Goal: Register for event/course

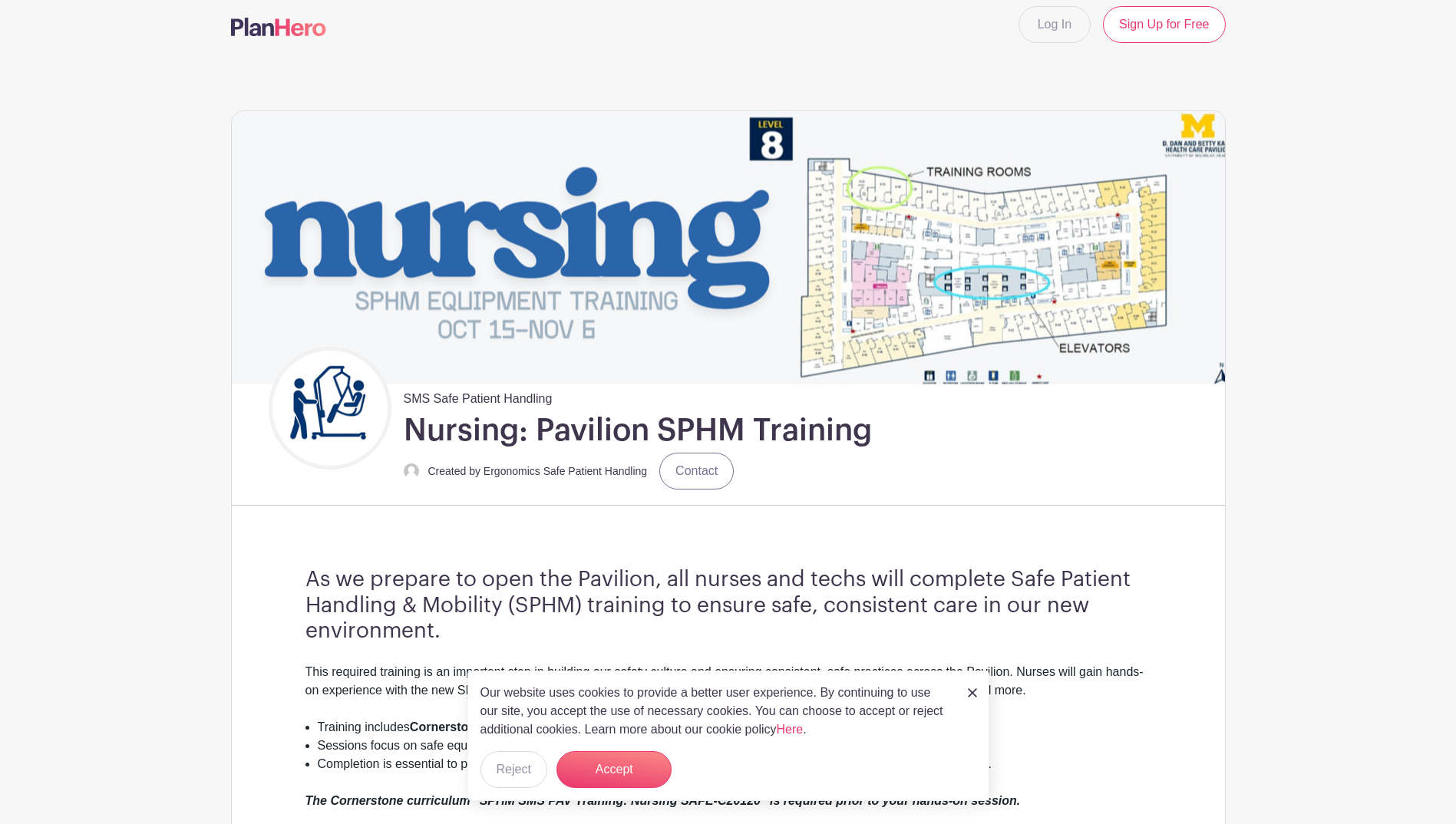
scroll to position [307, 0]
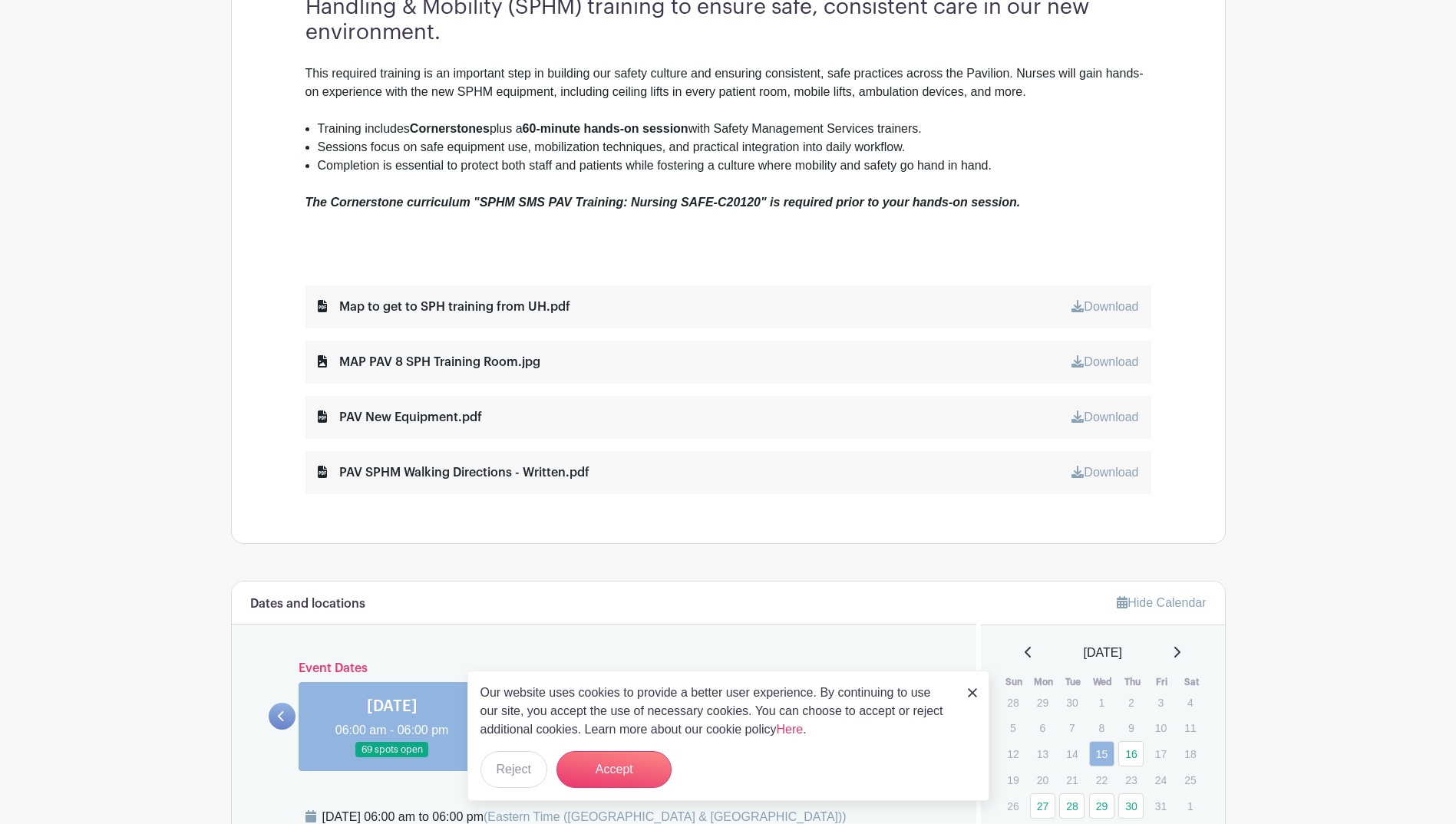
scroll to position [614, 0]
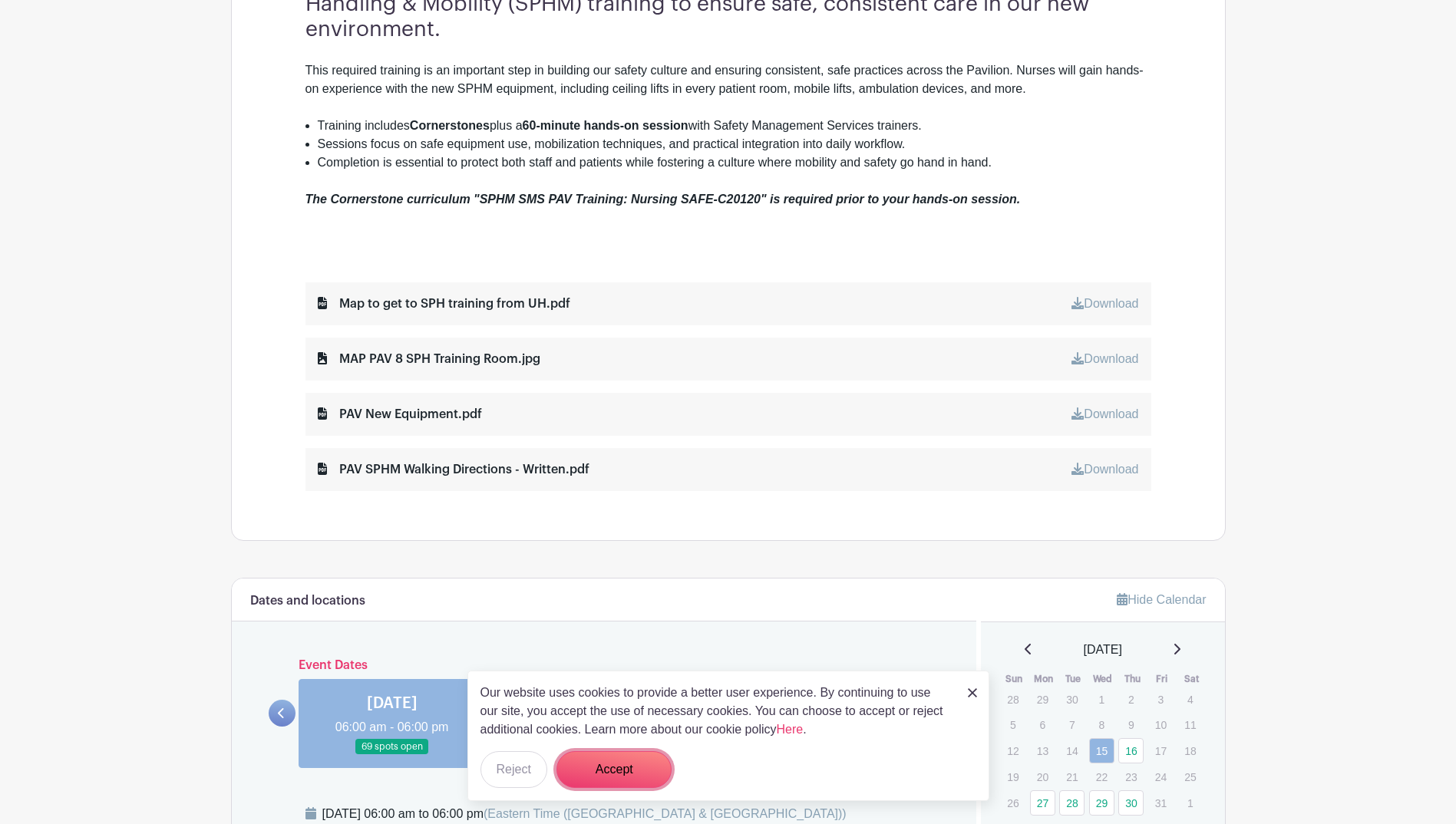
drag, startPoint x: 639, startPoint y: 777, endPoint x: 700, endPoint y: 728, distance: 78.2
click at [639, 775] on button "Accept" at bounding box center [613, 770] width 116 height 37
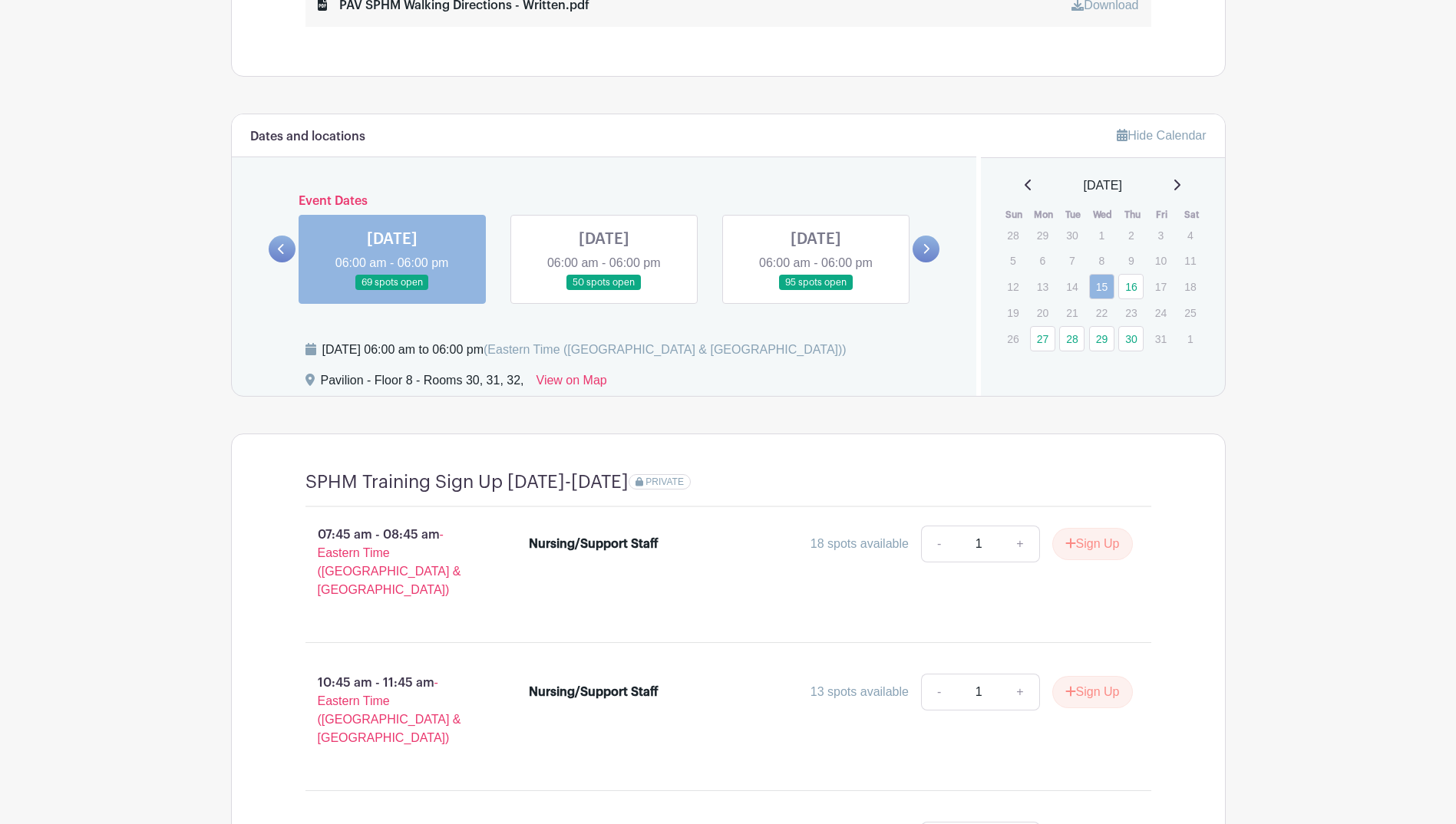
scroll to position [1075, 0]
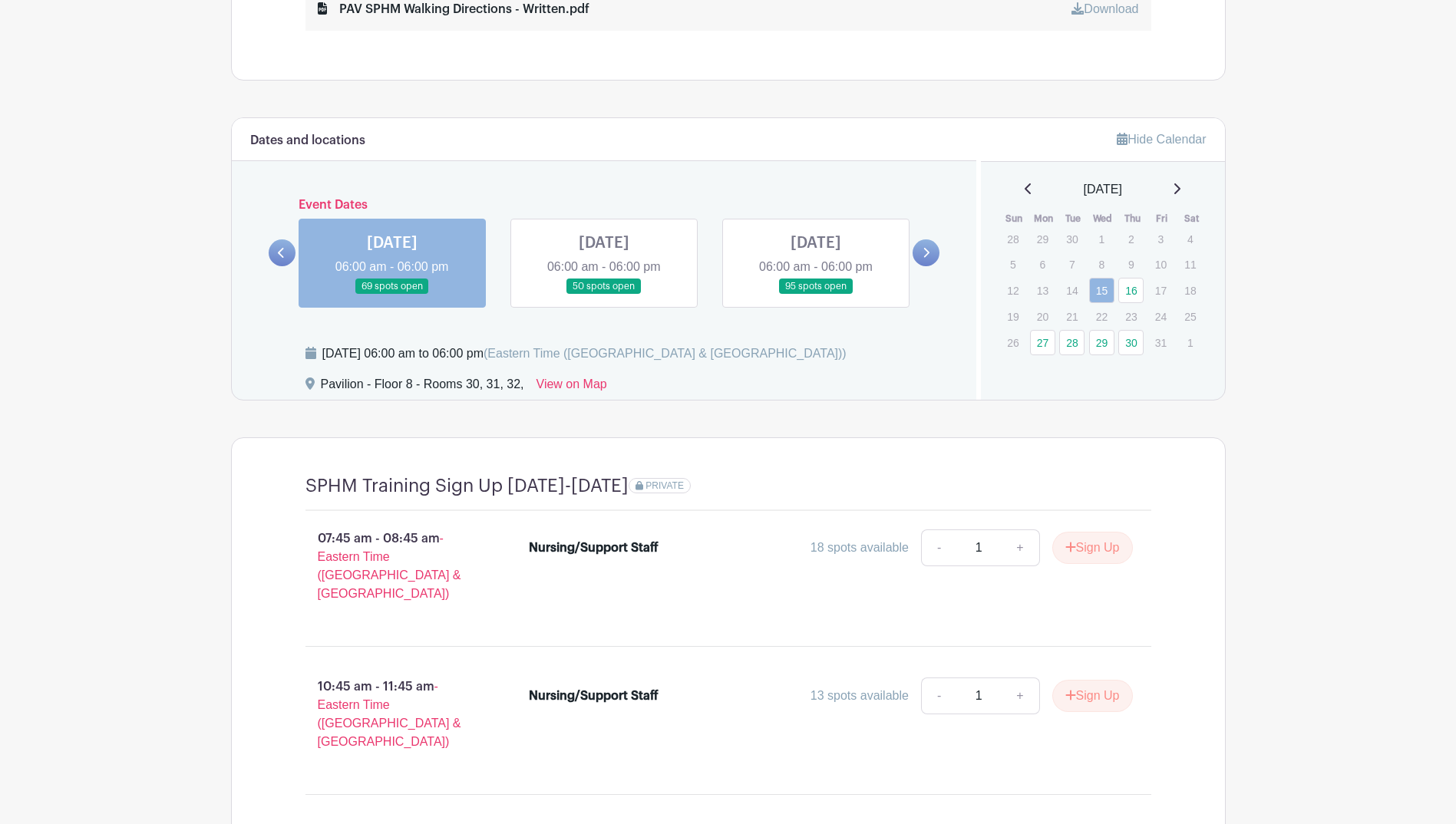
click at [604, 295] on link at bounding box center [604, 295] width 0 height 0
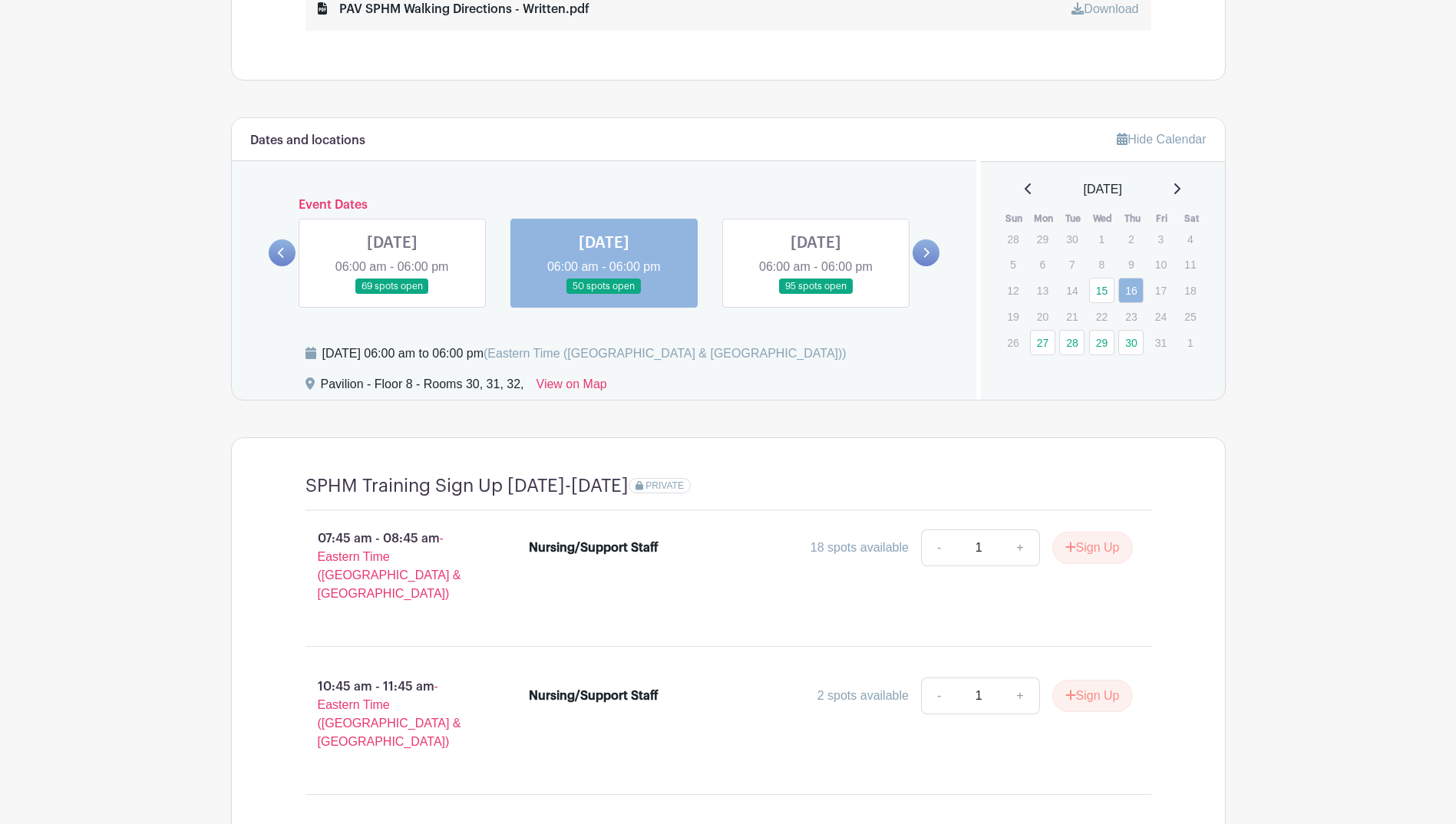
click at [392, 295] on link at bounding box center [392, 295] width 0 height 0
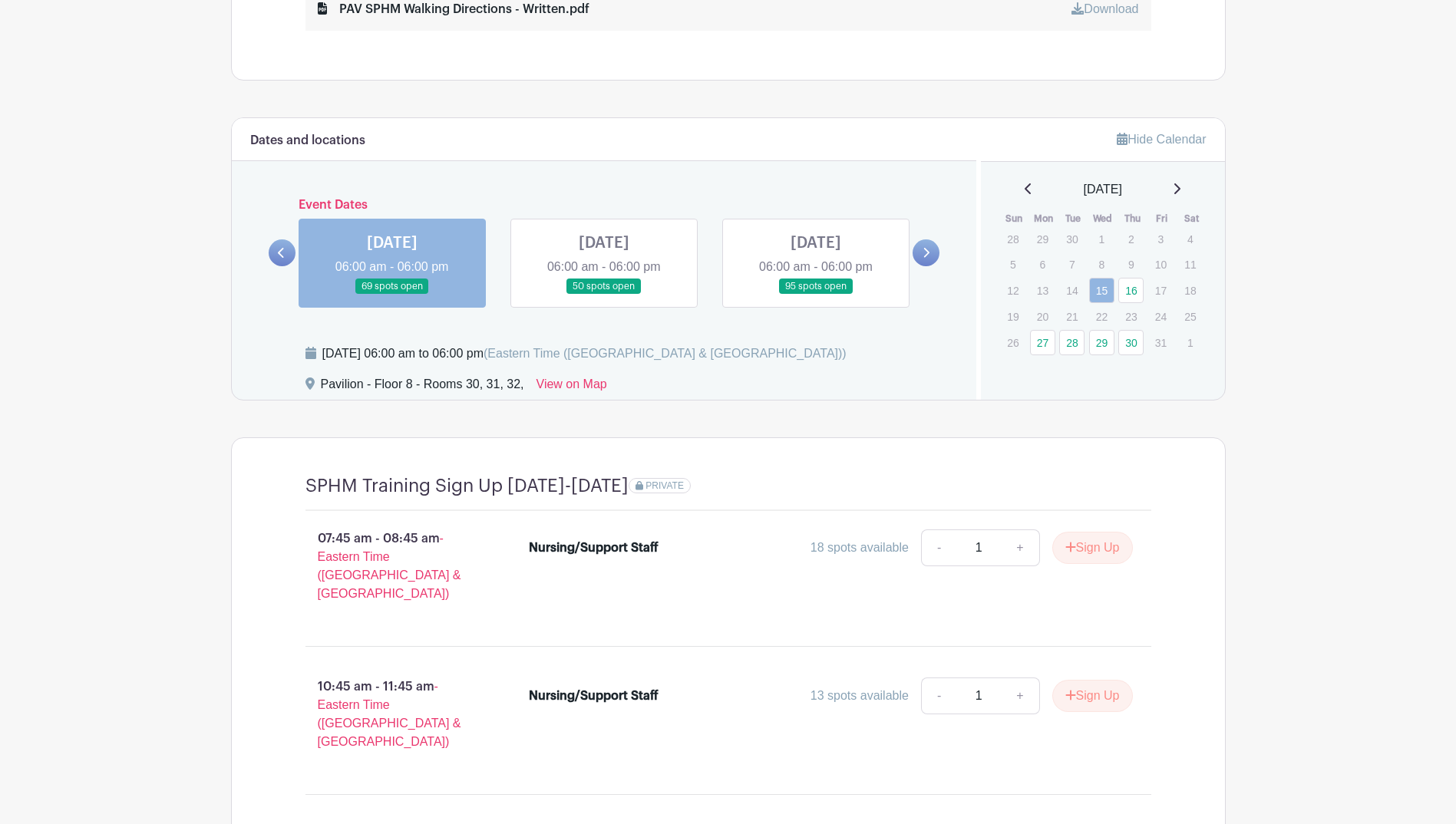
click at [927, 254] on icon at bounding box center [926, 253] width 7 height 10
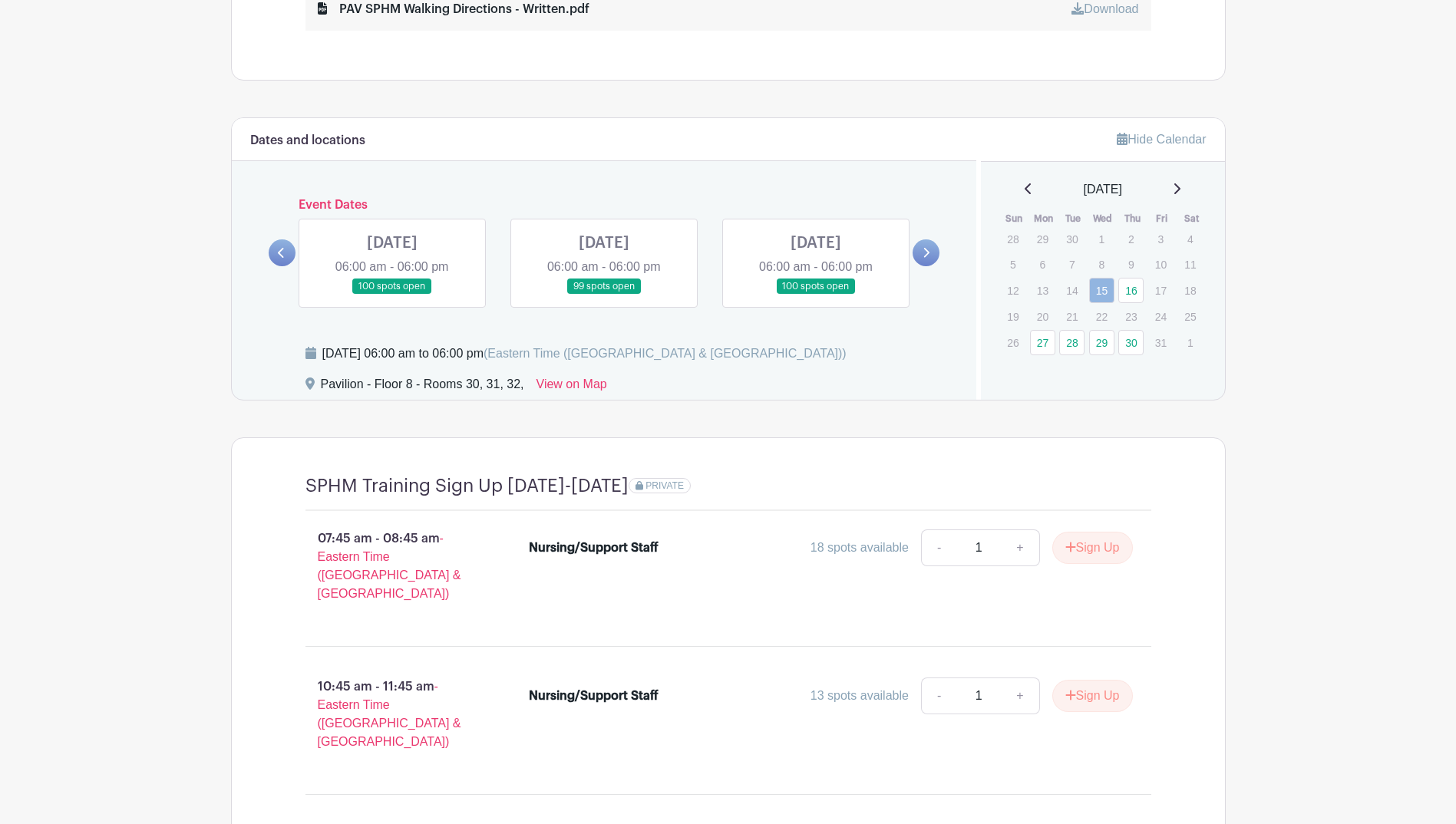
click at [924, 256] on icon at bounding box center [925, 253] width 7 height 11
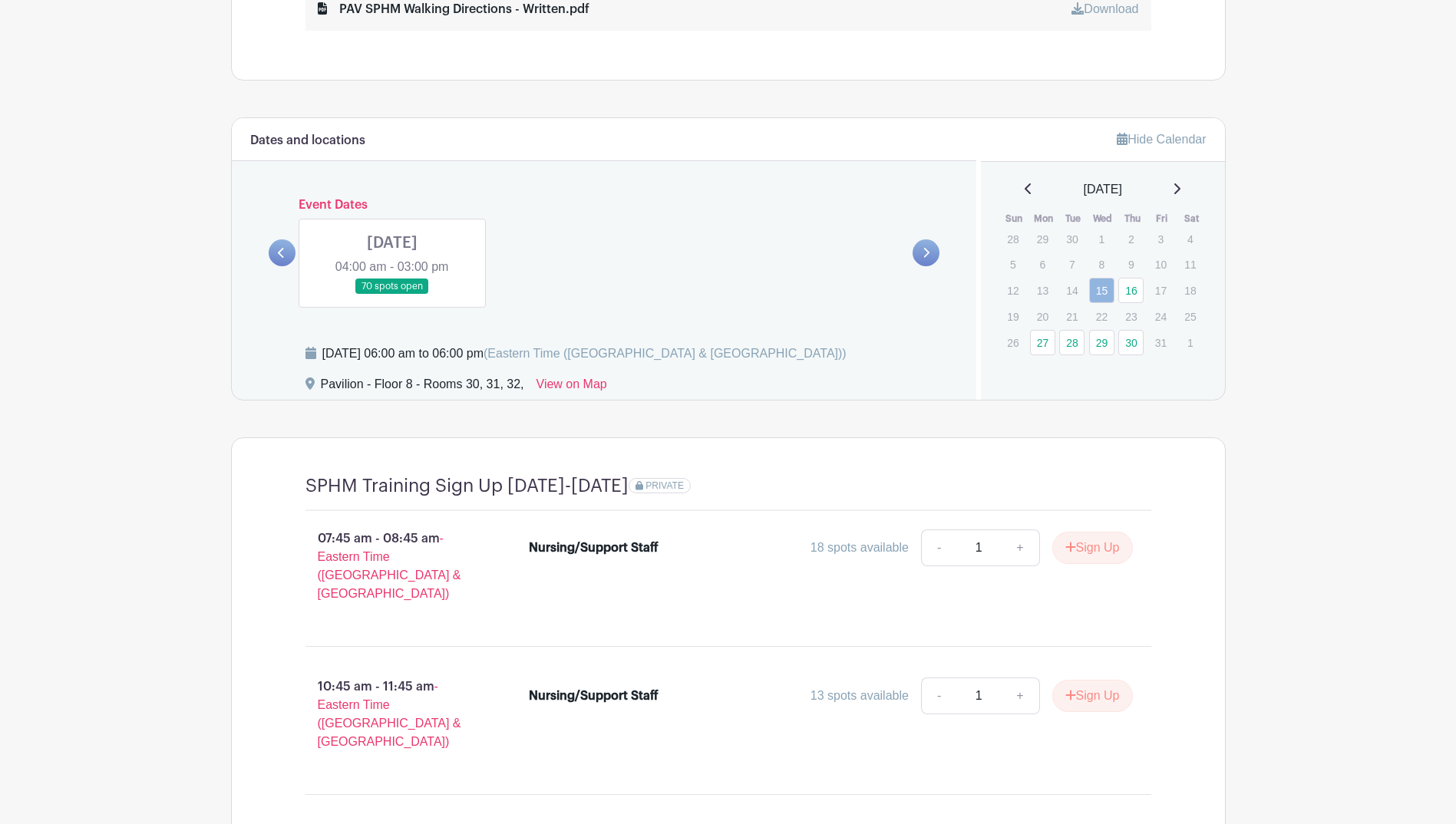
click at [281, 249] on icon at bounding box center [281, 253] width 7 height 11
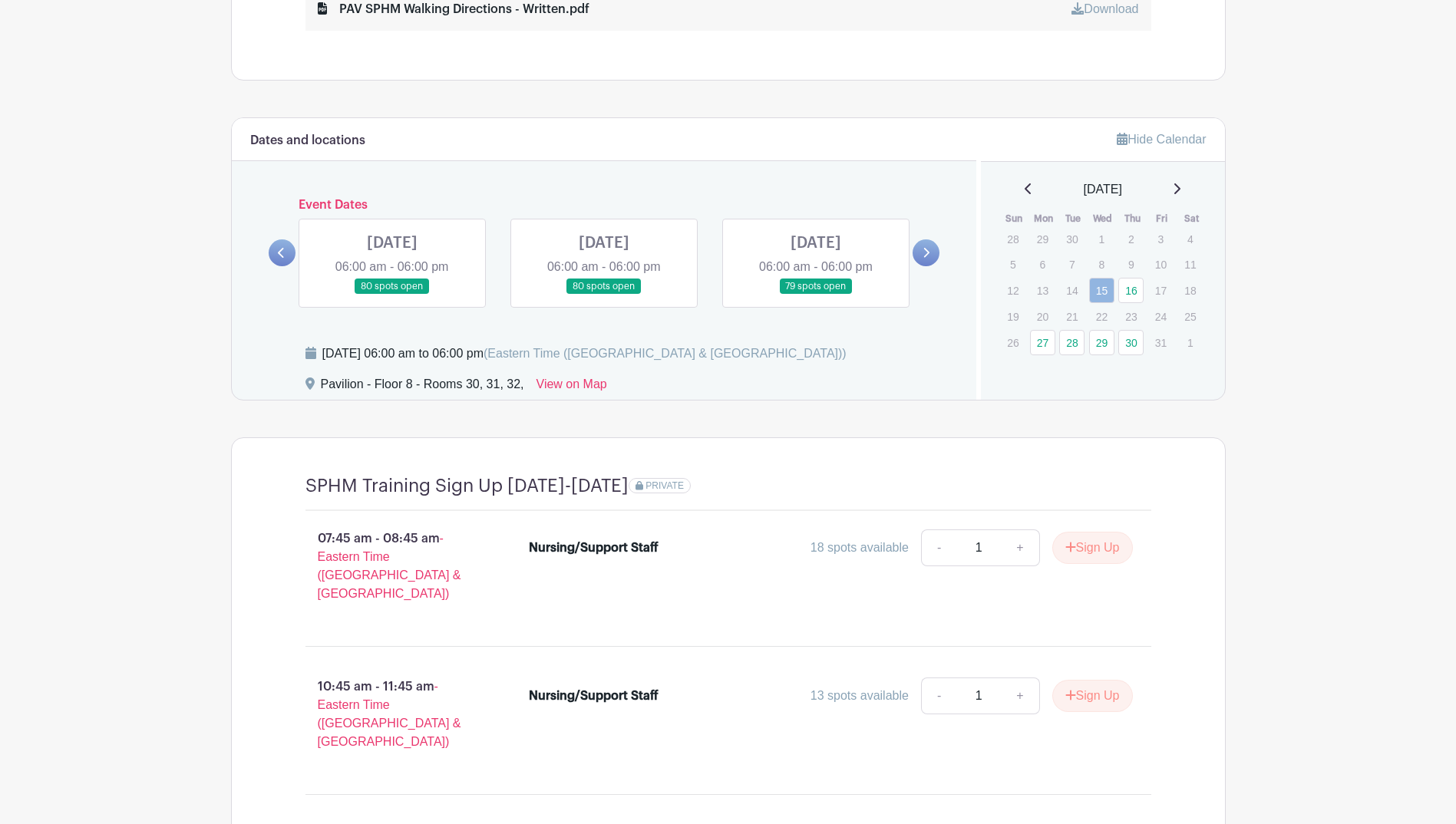
click at [281, 250] on icon at bounding box center [281, 253] width 7 height 11
click at [281, 253] on icon at bounding box center [281, 253] width 7 height 11
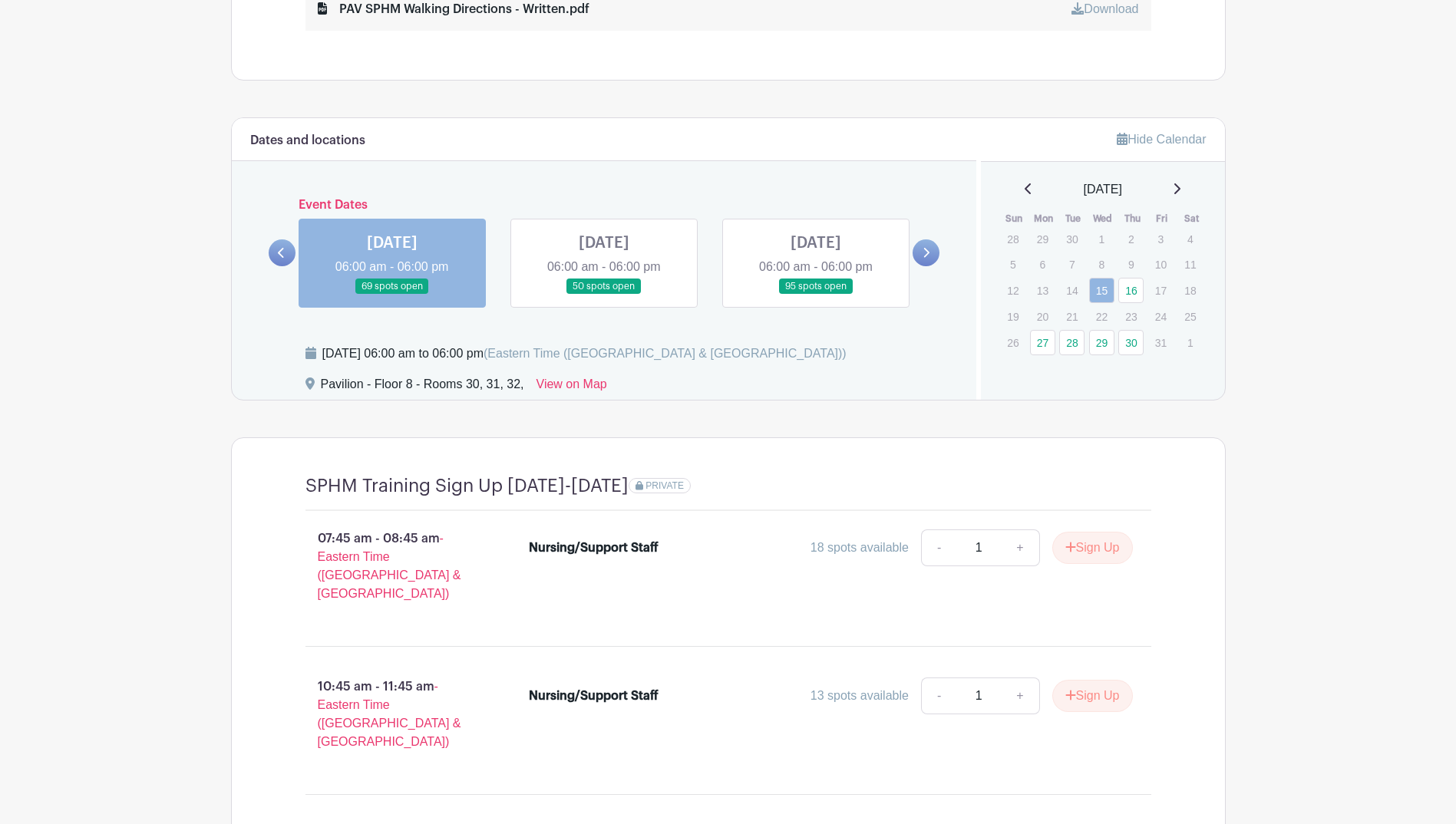
click at [604, 295] on link at bounding box center [604, 295] width 0 height 0
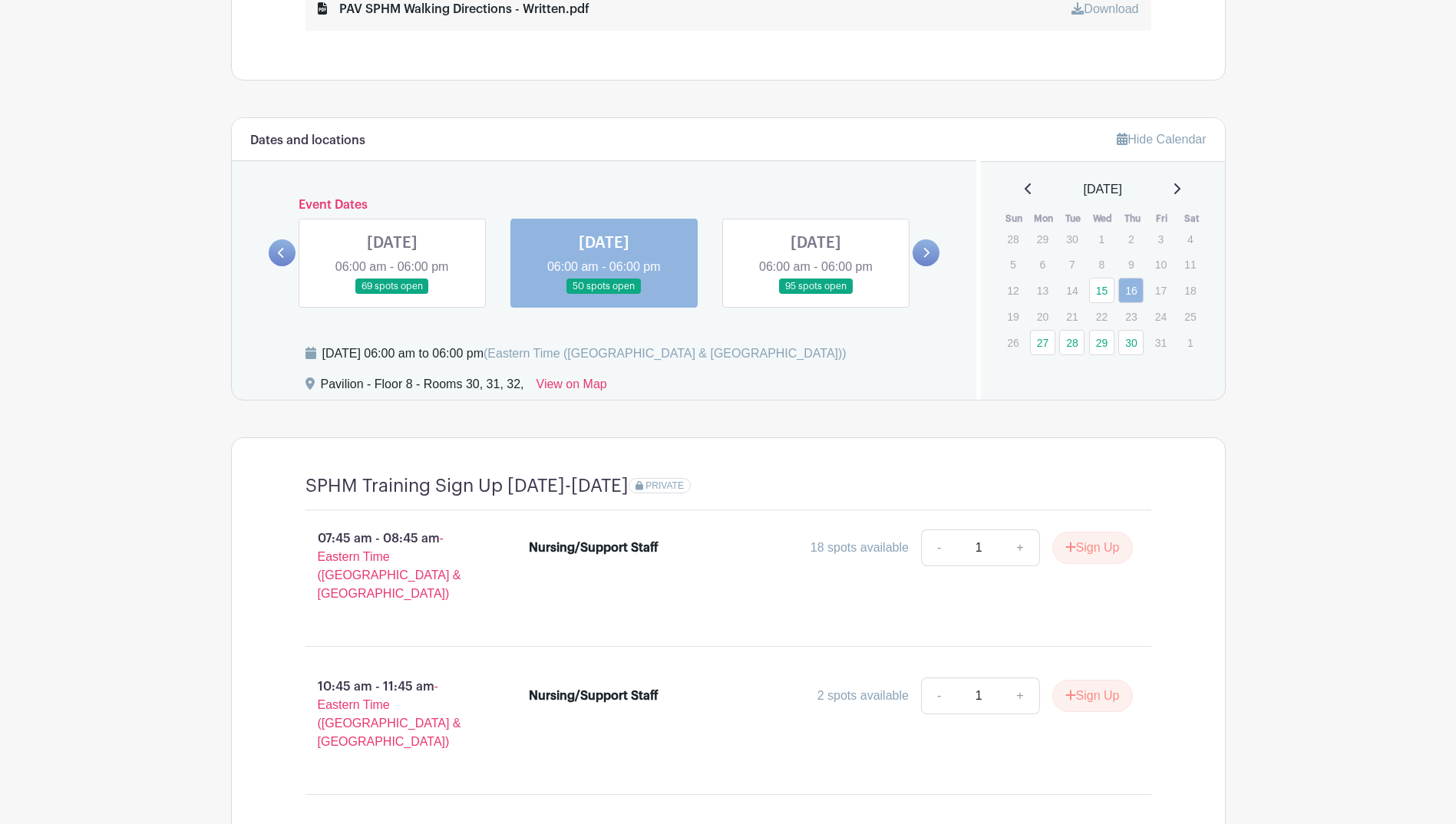
click at [815, 295] on link at bounding box center [815, 295] width 0 height 0
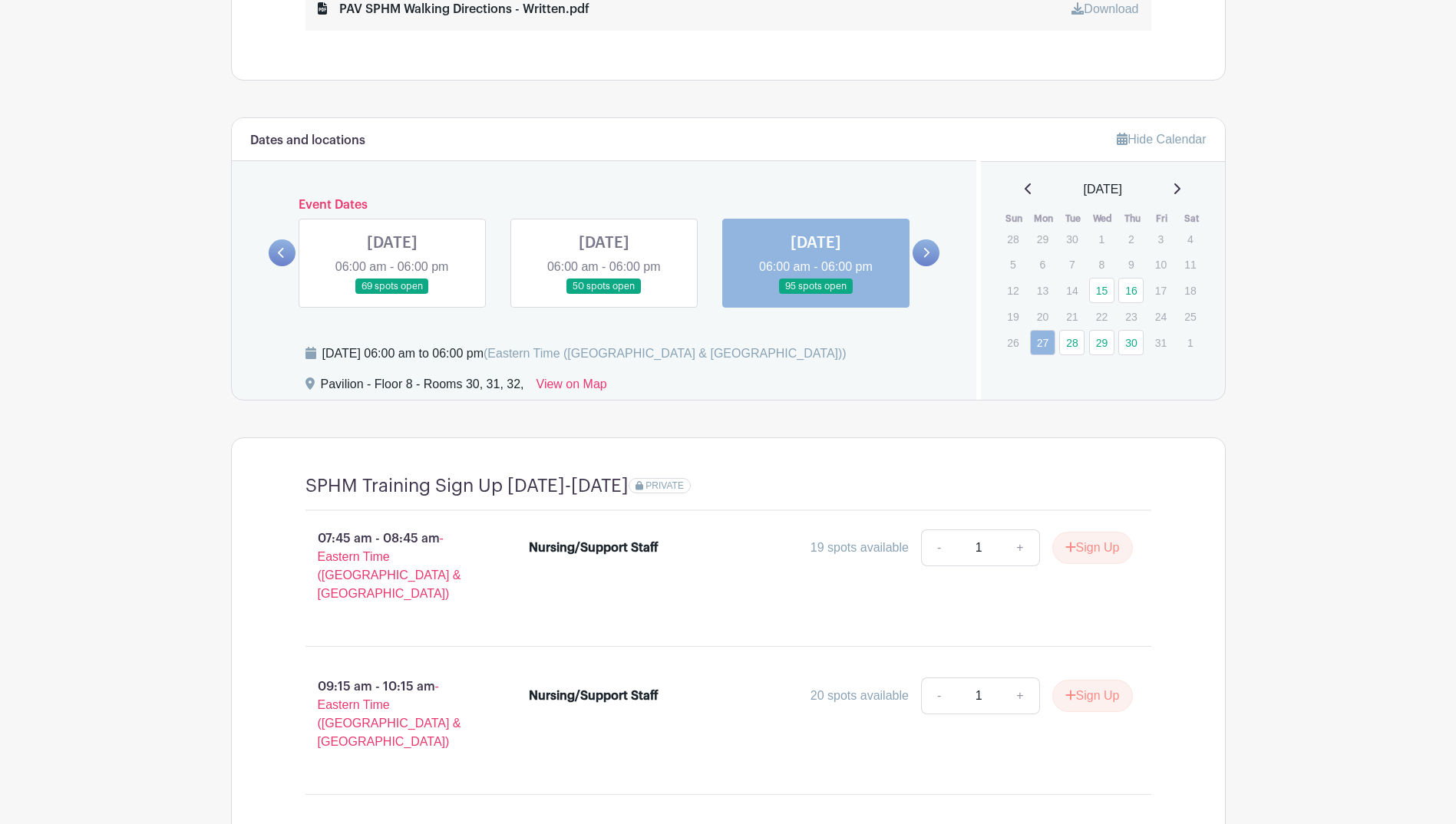
click at [924, 253] on icon at bounding box center [925, 253] width 7 height 11
